Goal: Navigation & Orientation: Understand site structure

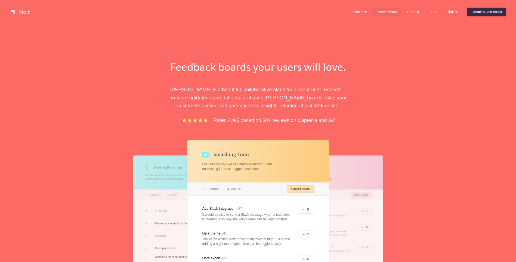
click at [387, 13] on link "Integrations" at bounding box center [386, 12] width 29 height 9
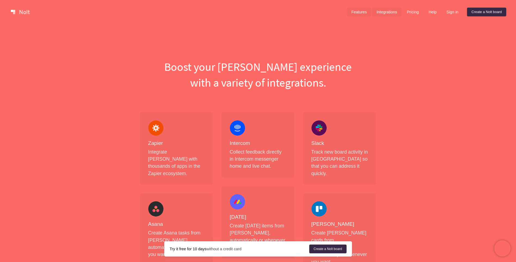
click at [354, 10] on link "Features" at bounding box center [359, 12] width 24 height 9
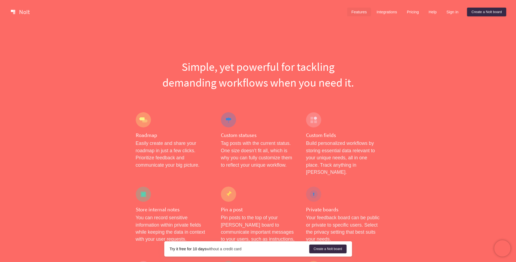
click at [22, 14] on link at bounding box center [20, 12] width 23 height 9
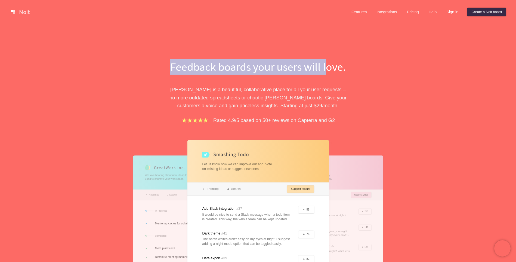
drag, startPoint x: 150, startPoint y: 69, endPoint x: 328, endPoint y: 70, distance: 178.6
click at [328, 70] on div "Feedback boards your users will love. [PERSON_NAME] is a beautiful, collaborati…" at bounding box center [258, 196] width 245 height 274
